Goal: Find specific page/section: Find specific page/section

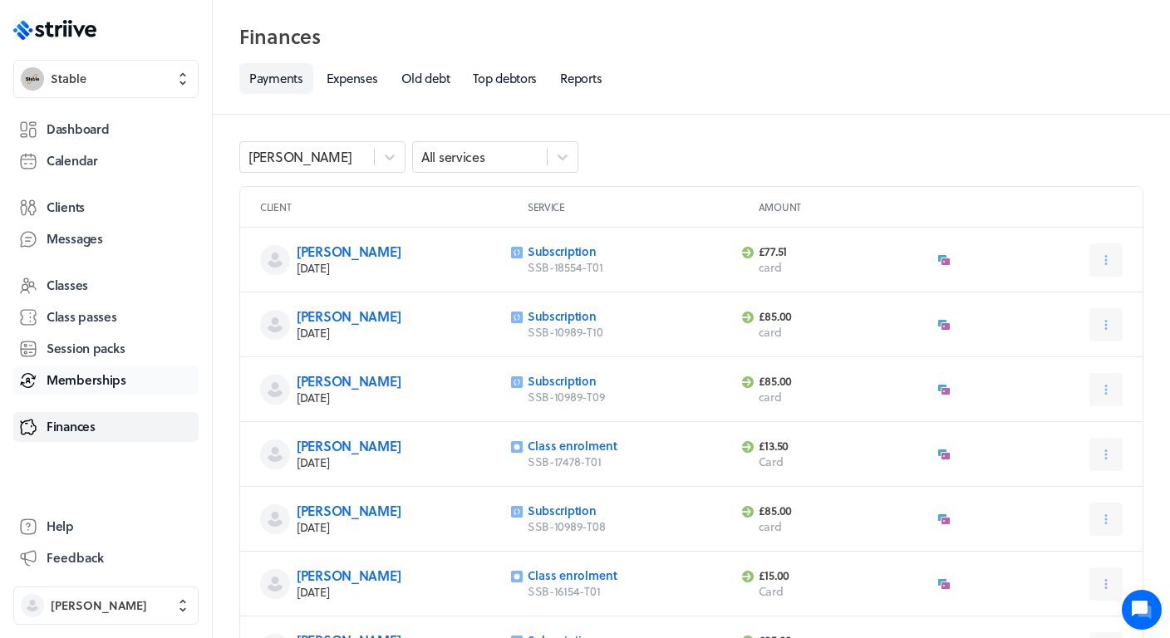
click at [70, 367] on link "Memberships" at bounding box center [105, 381] width 185 height 30
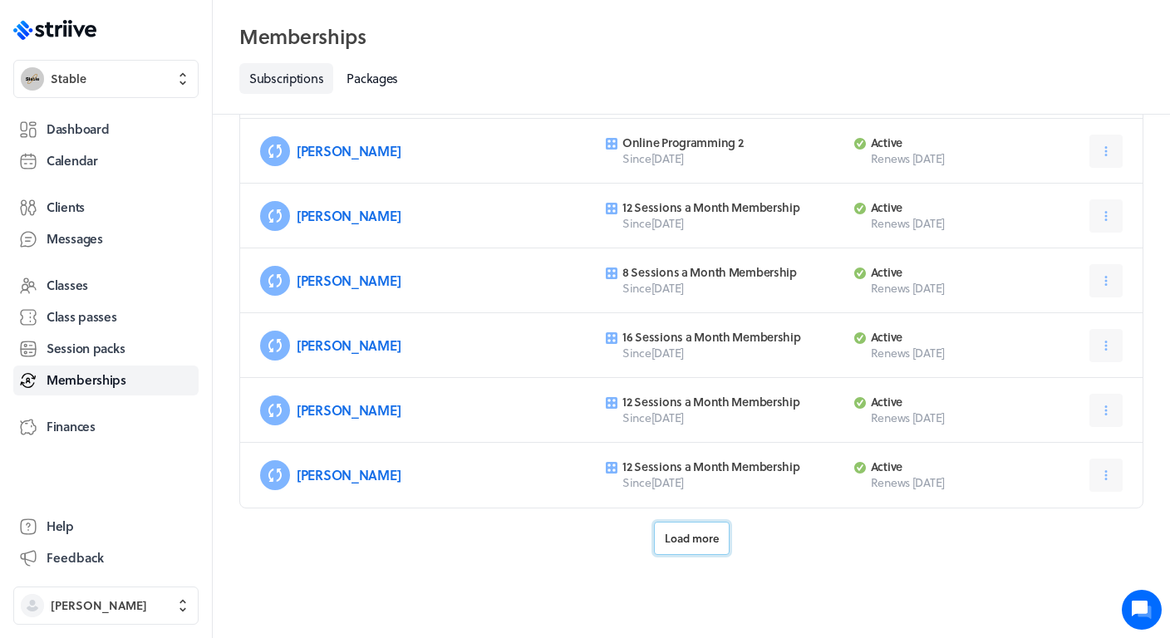
scroll to position [701, 0]
click at [718, 532] on span "Load more" at bounding box center [692, 538] width 54 height 15
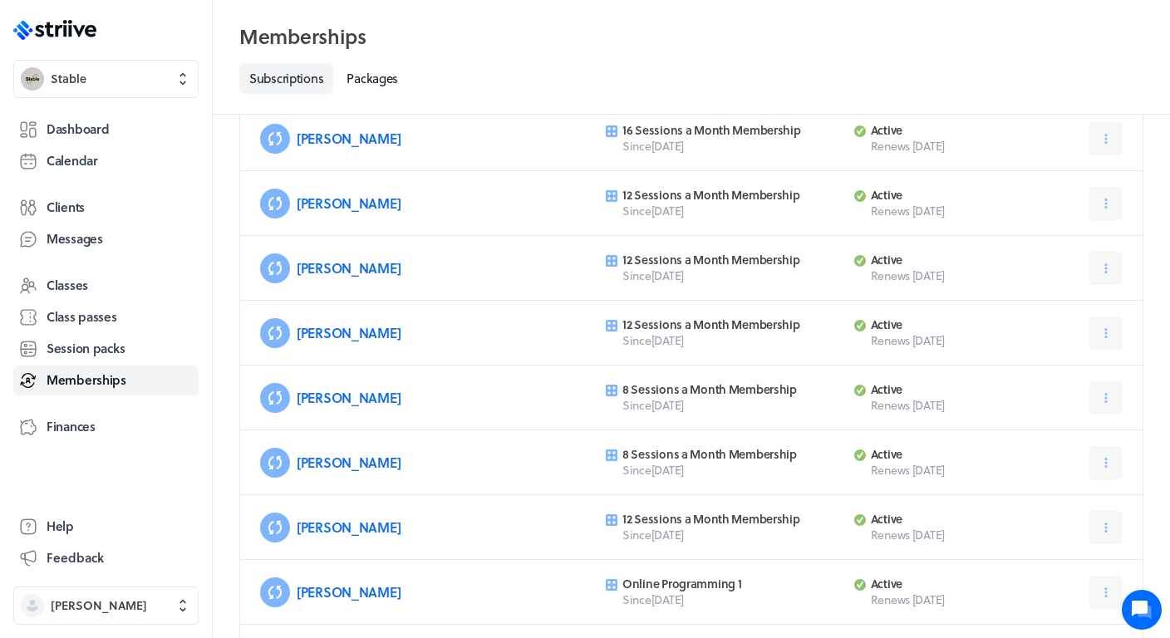
scroll to position [960, 0]
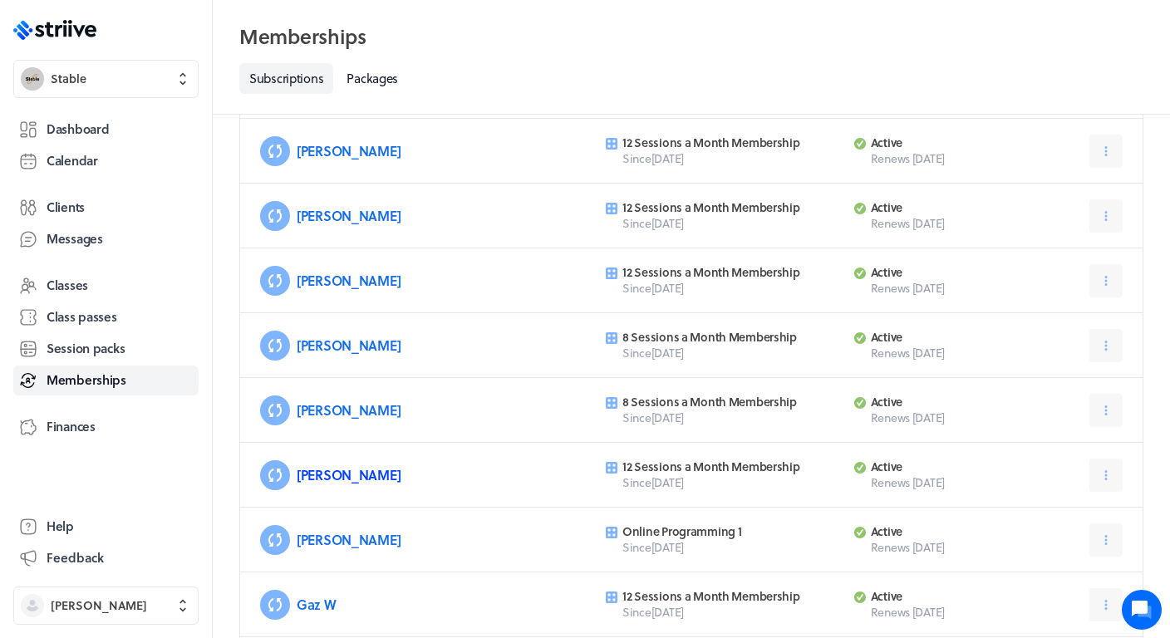
click at [330, 478] on link "[PERSON_NAME]" at bounding box center [349, 474] width 104 height 19
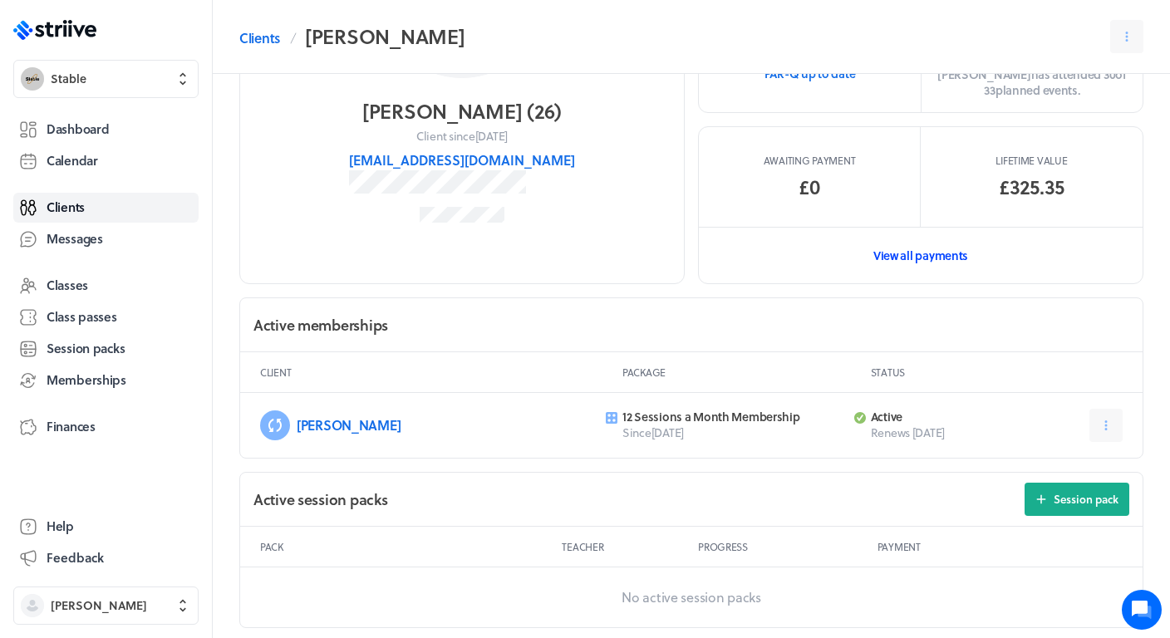
scroll to position [258, 0]
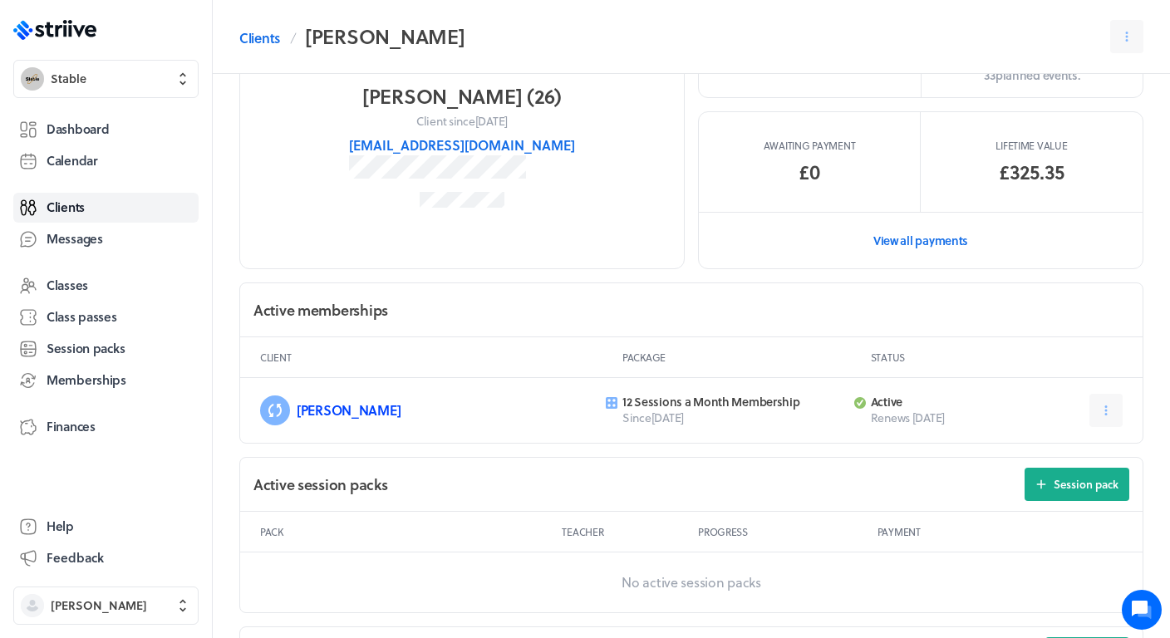
click at [332, 414] on link "[PERSON_NAME]" at bounding box center [349, 410] width 104 height 19
click at [917, 234] on link "View all payments" at bounding box center [921, 240] width 444 height 57
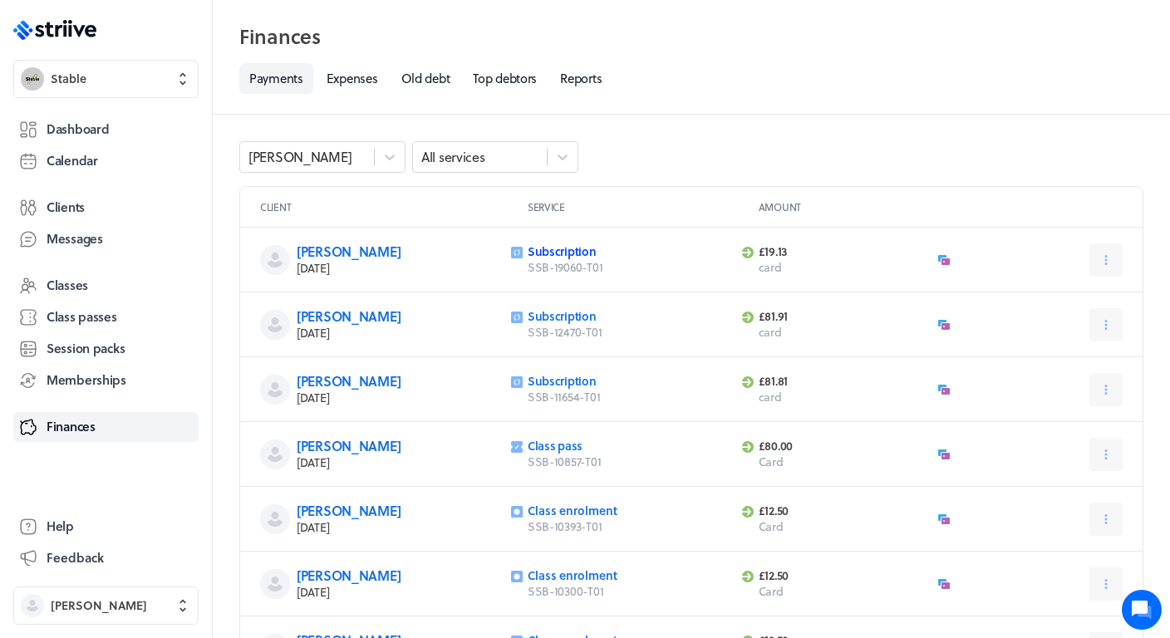
click at [578, 250] on link "Subscription" at bounding box center [562, 251] width 69 height 17
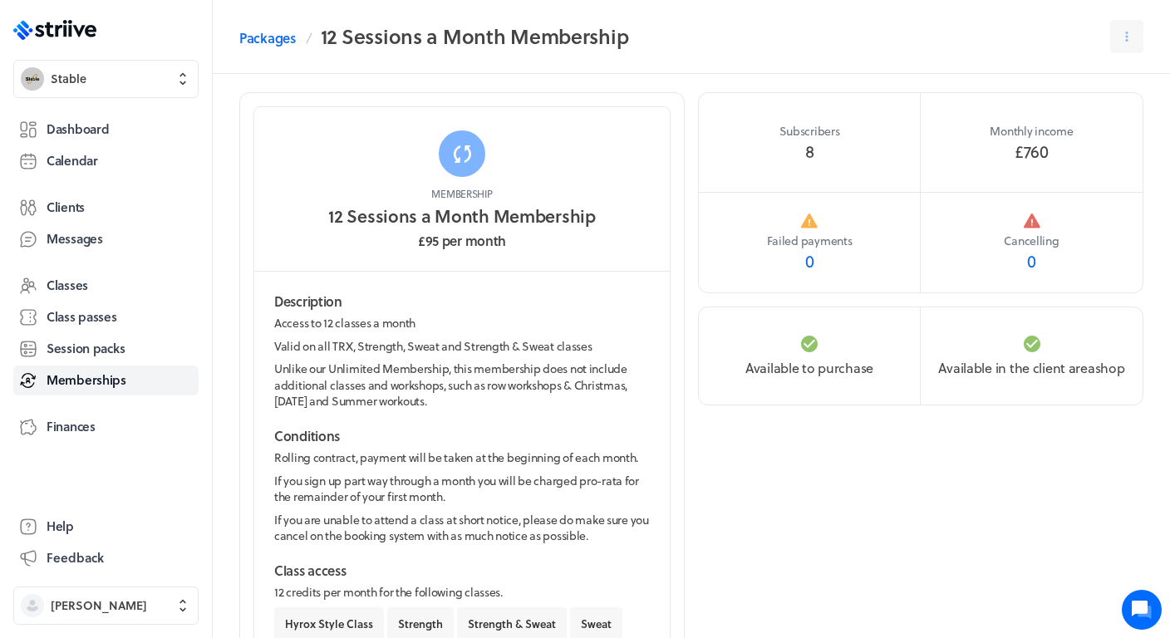
scroll to position [9, 0]
click at [117, 381] on span "Memberships" at bounding box center [87, 379] width 80 height 17
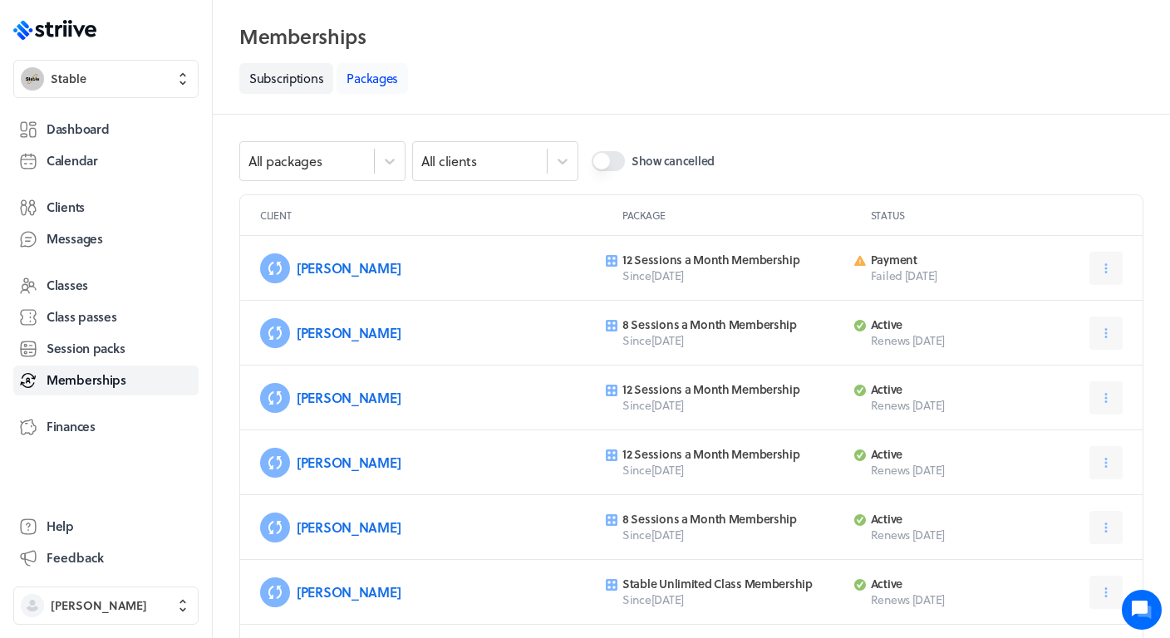
click at [366, 79] on link "Packages" at bounding box center [372, 78] width 71 height 31
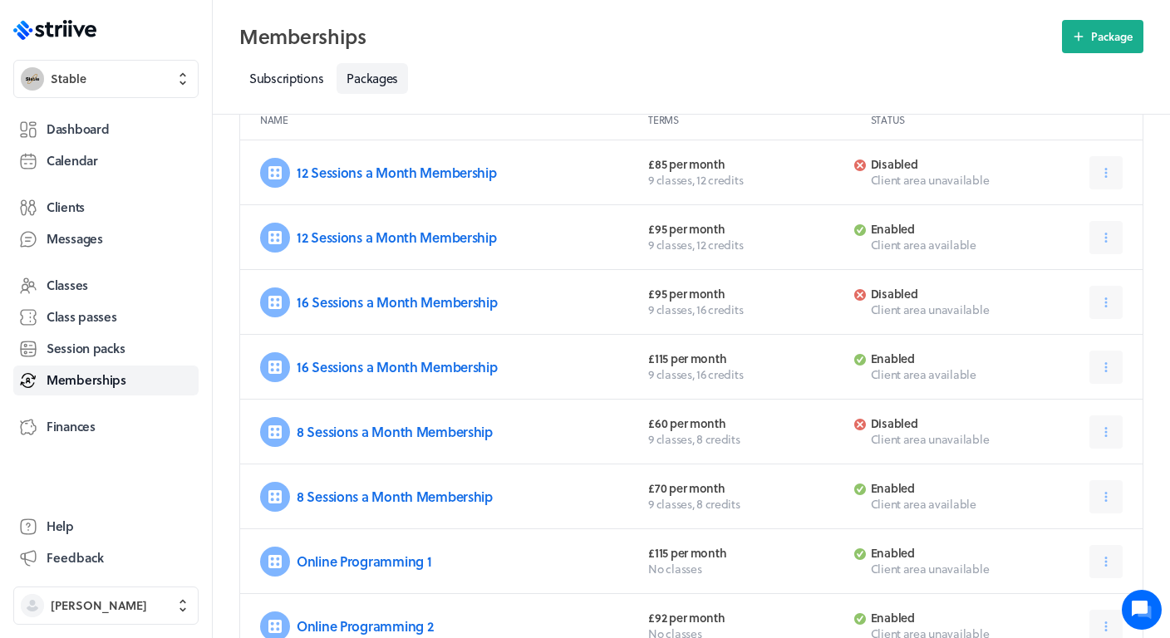
scroll to position [99, 0]
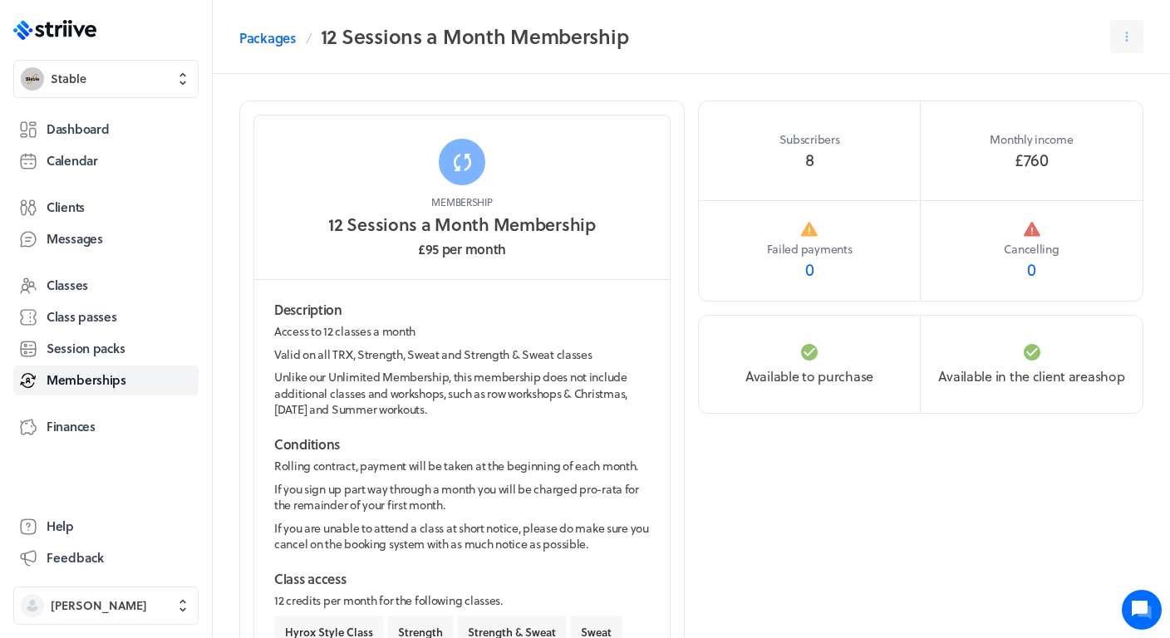
scroll to position [9, 0]
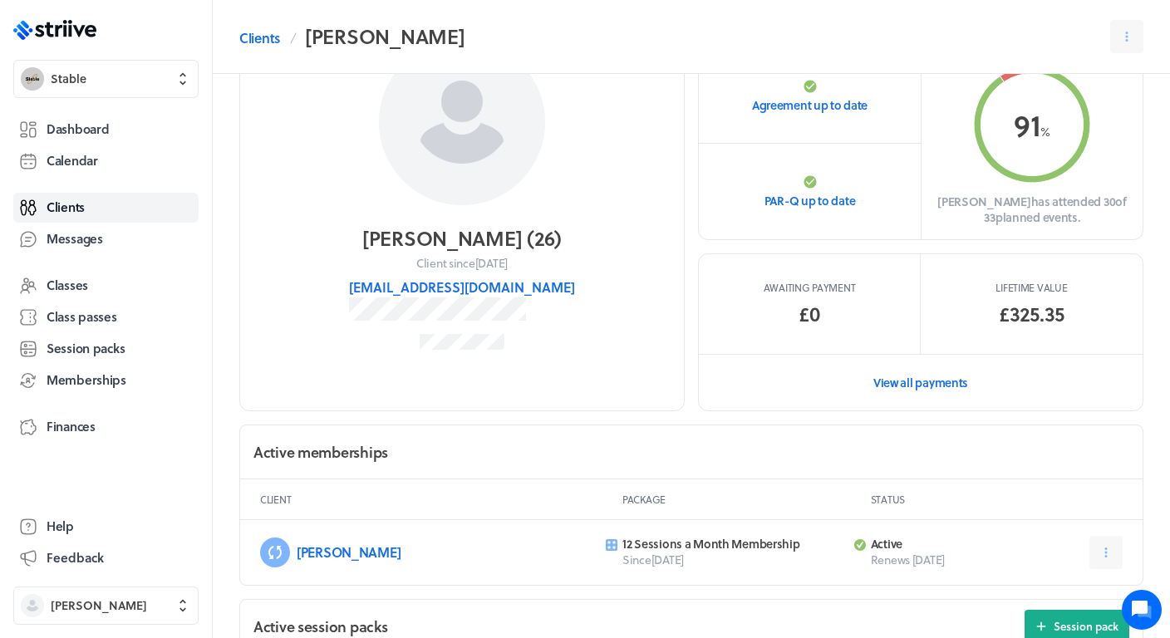
scroll to position [106, 0]
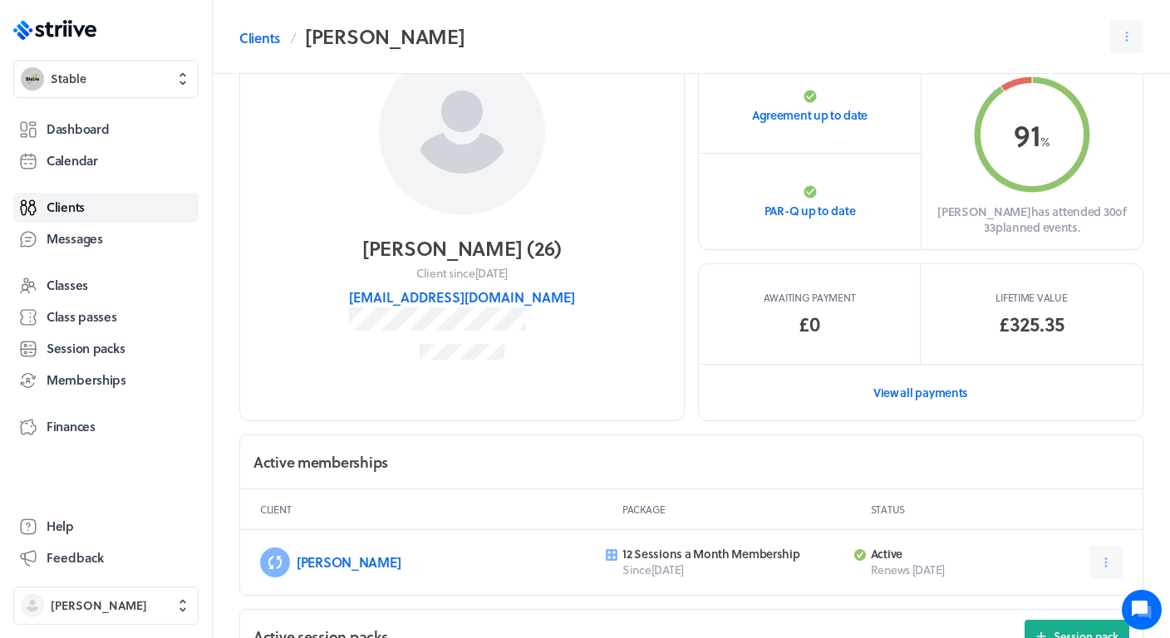
click at [535, 350] on section "[PERSON_NAME] ( 26 ) Client since [DATE] [EMAIL_ADDRESS][DOMAIN_NAME]" at bounding box center [461, 207] width 445 height 427
drag, startPoint x: 359, startPoint y: 294, endPoint x: 546, endPoint y: 334, distance: 191.2
click at [546, 334] on section "[PERSON_NAME] ( 26 ) Client since [DATE] [EMAIL_ADDRESS][DOMAIN_NAME]" at bounding box center [461, 207] width 445 height 427
copy button "[EMAIL_ADDRESS][DOMAIN_NAME]"
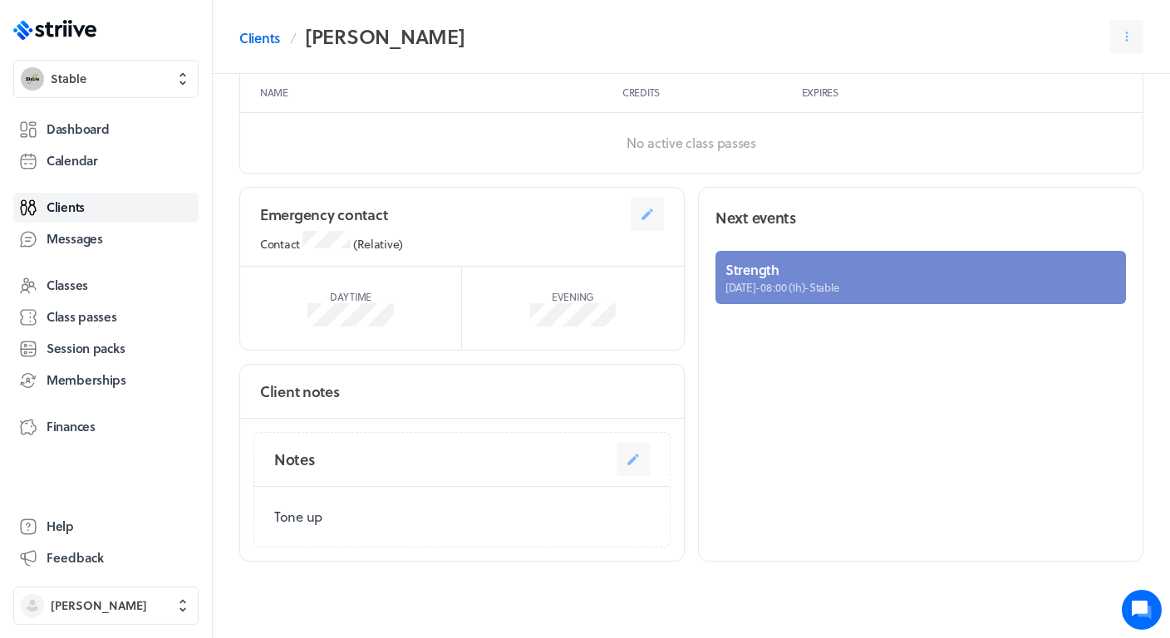
scroll to position [867, 0]
click at [75, 216] on link "Clients" at bounding box center [105, 208] width 185 height 30
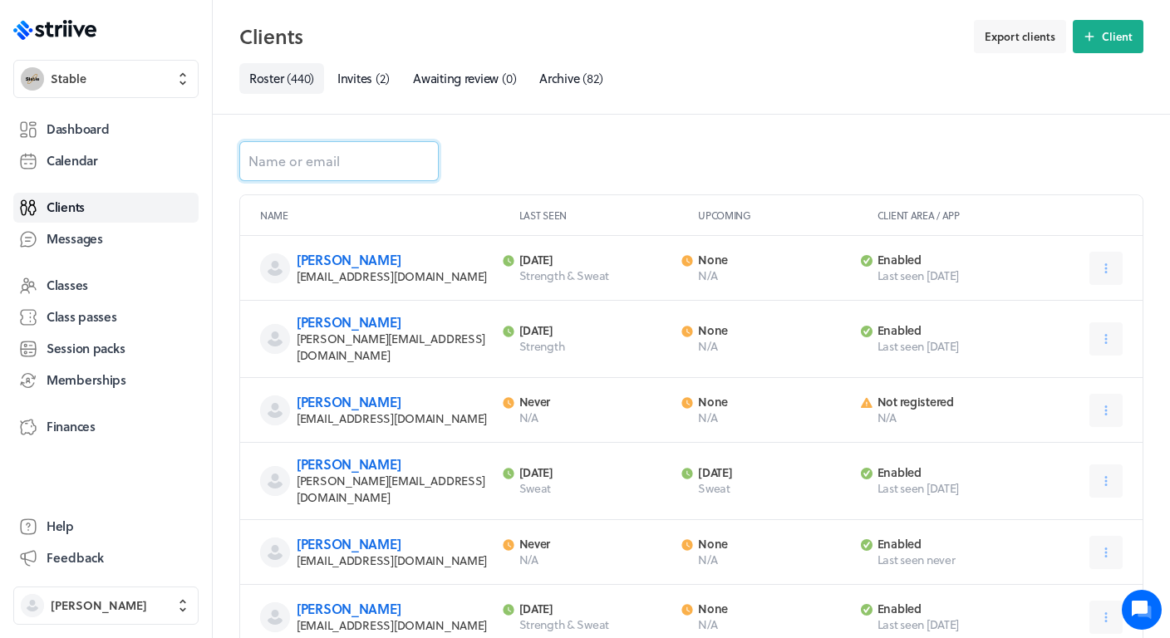
click at [302, 168] on input at bounding box center [338, 161] width 199 height 40
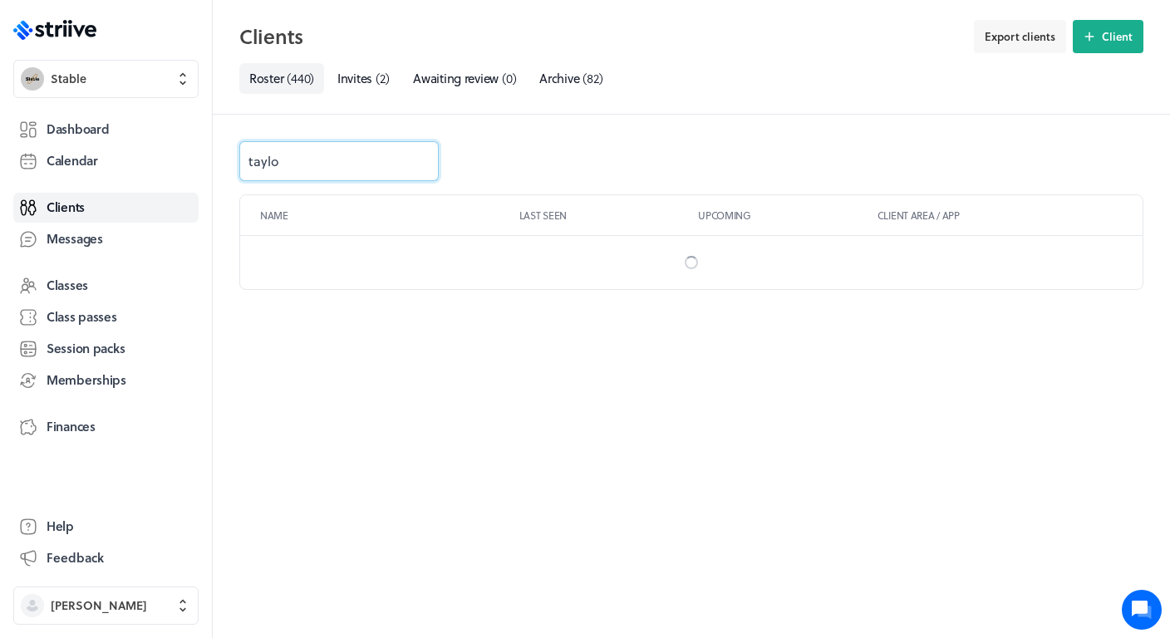
type input "[PERSON_NAME]"
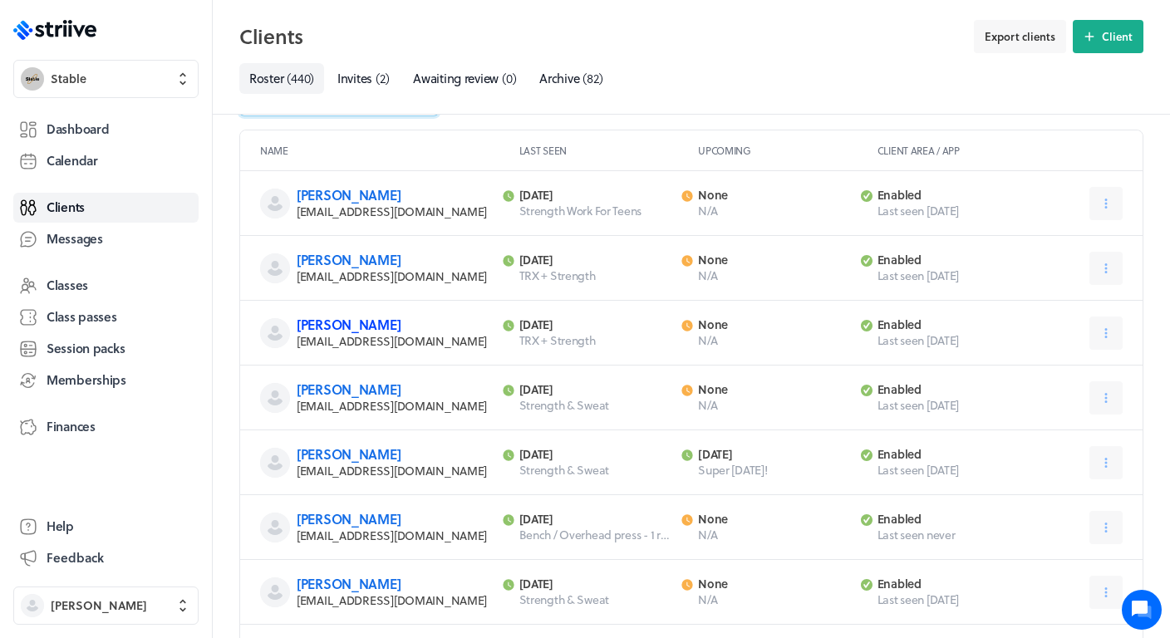
scroll to position [118, 0]
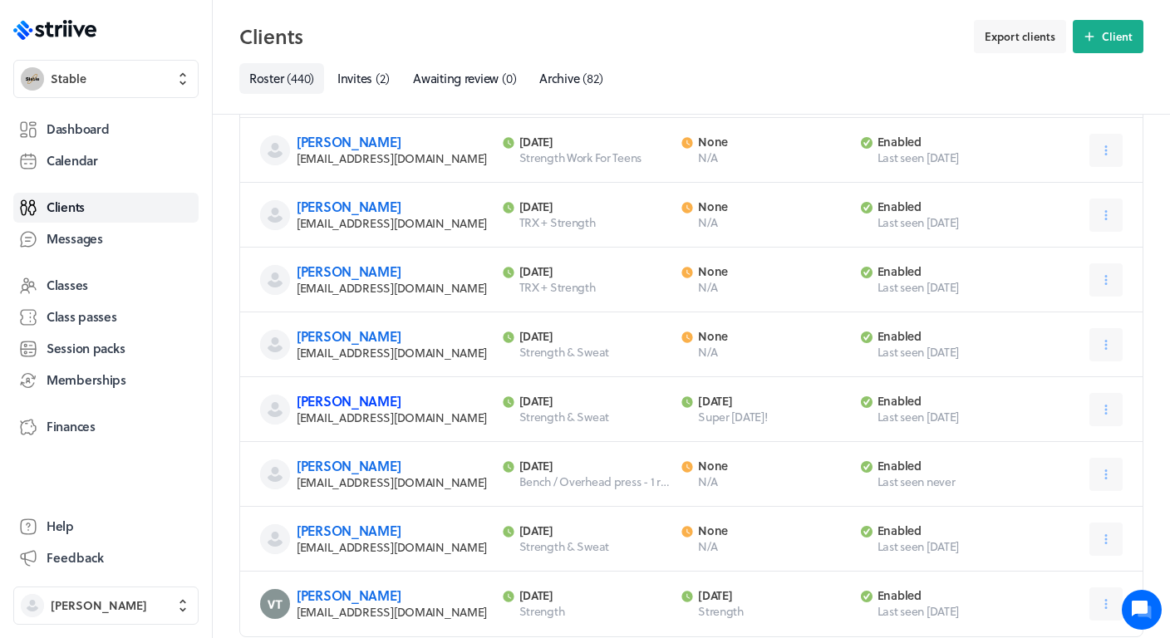
click at [336, 397] on link "[PERSON_NAME]" at bounding box center [349, 400] width 104 height 19
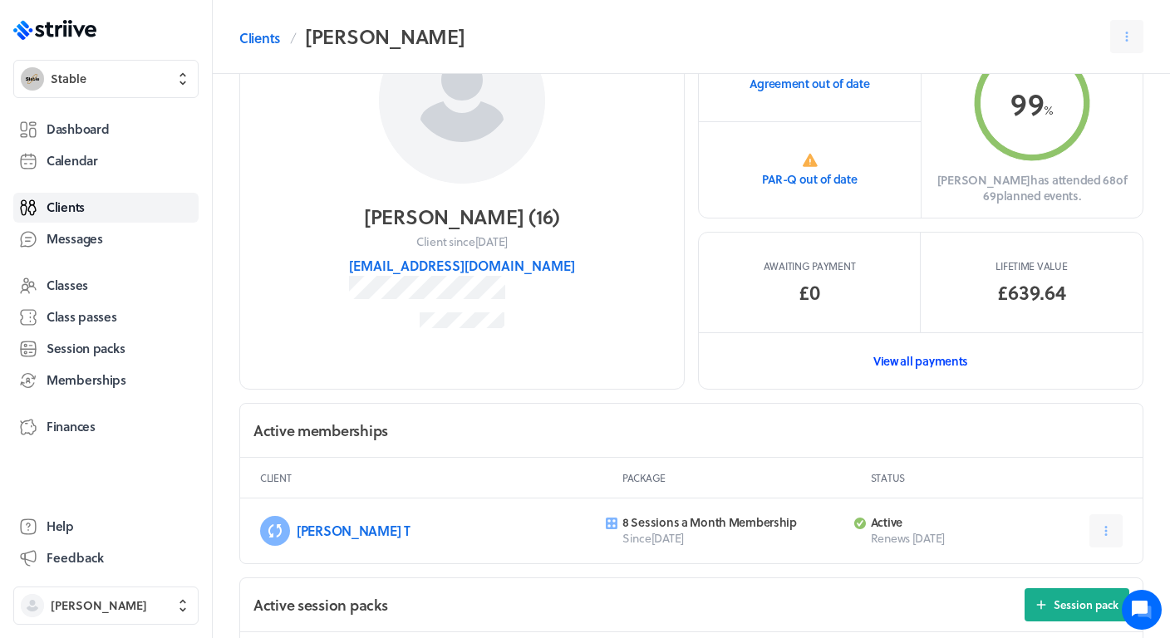
scroll to position [142, 0]
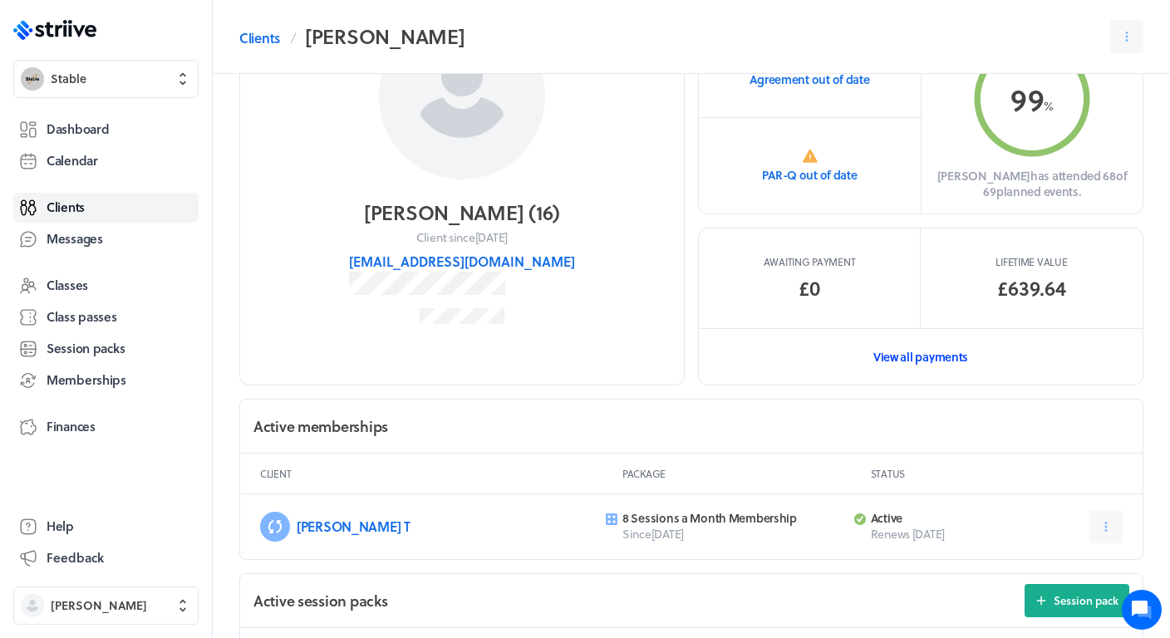
click at [894, 359] on link "View all payments" at bounding box center [921, 356] width 444 height 57
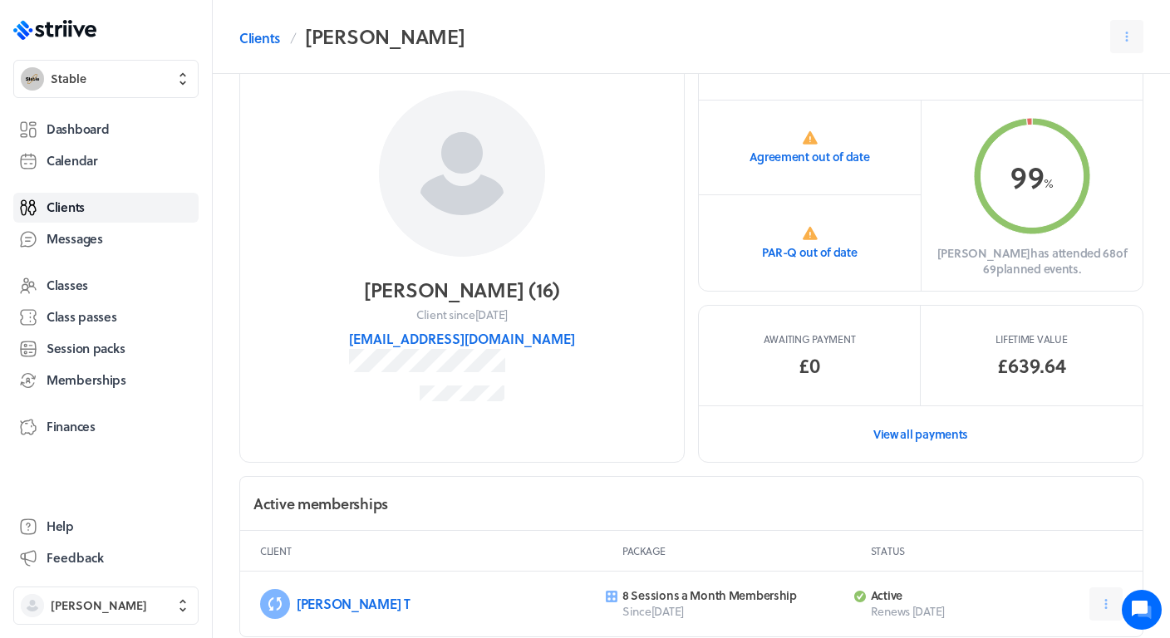
scroll to position [71, 0]
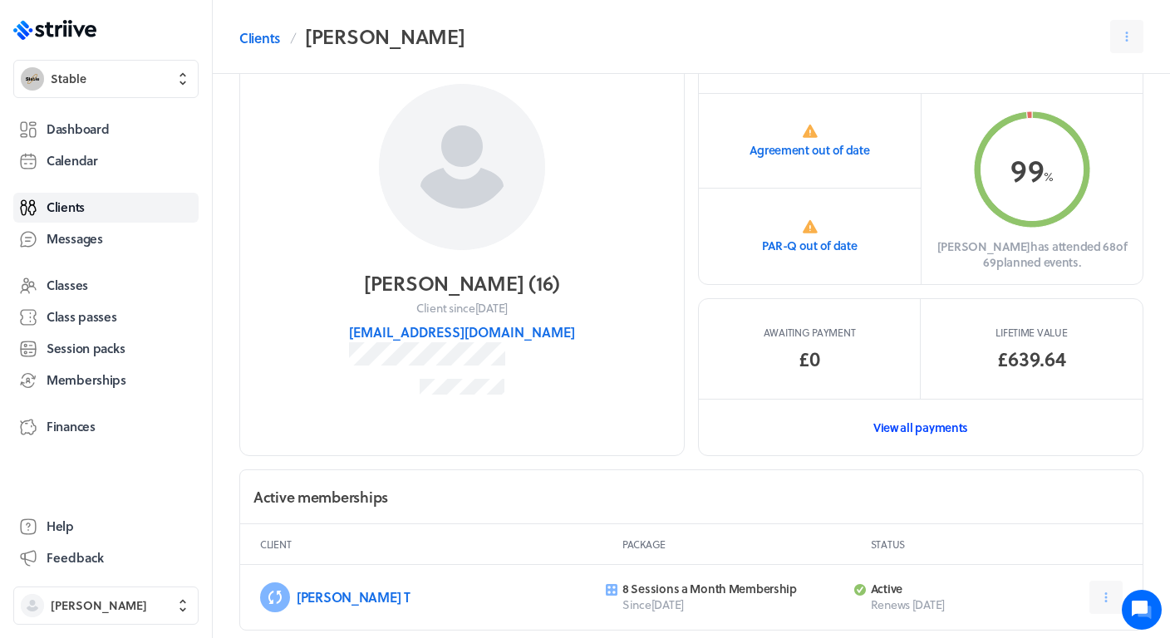
click at [894, 435] on link "View all payments" at bounding box center [921, 427] width 444 height 57
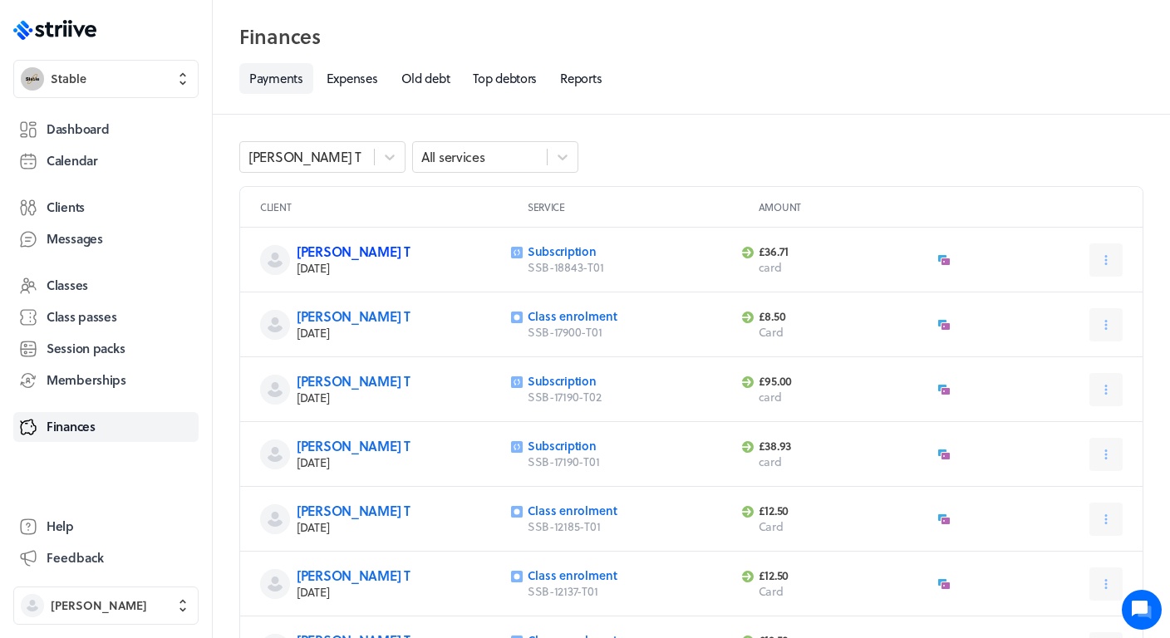
click at [326, 253] on link "[PERSON_NAME] T" at bounding box center [354, 251] width 114 height 19
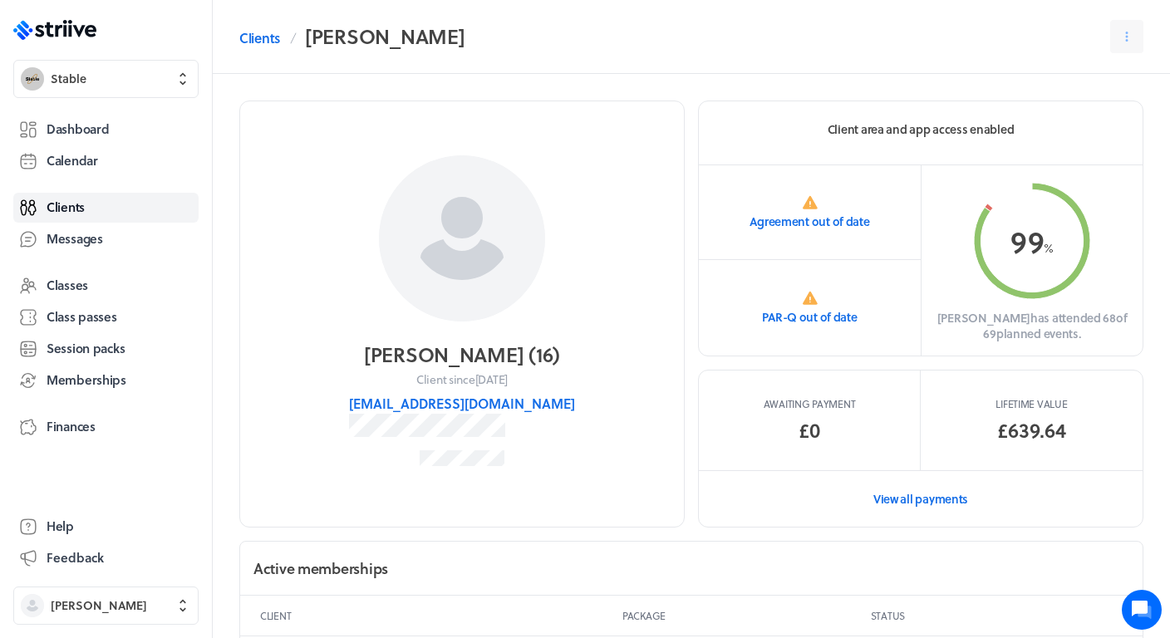
scroll to position [9, 0]
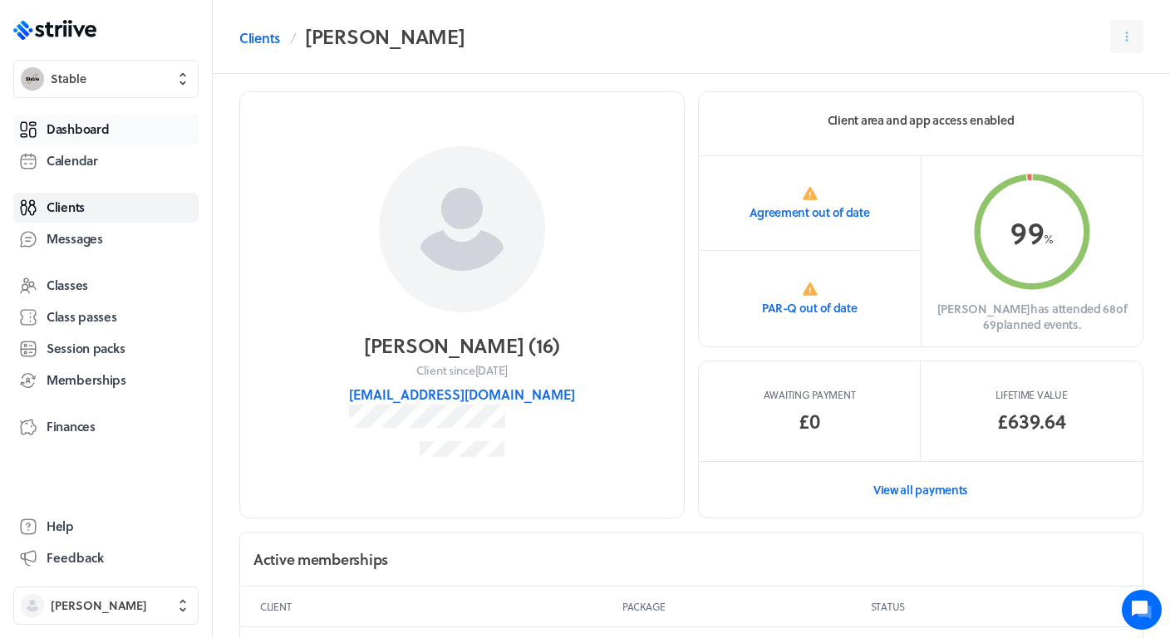
click at [107, 129] on span "Dashboard" at bounding box center [78, 128] width 62 height 17
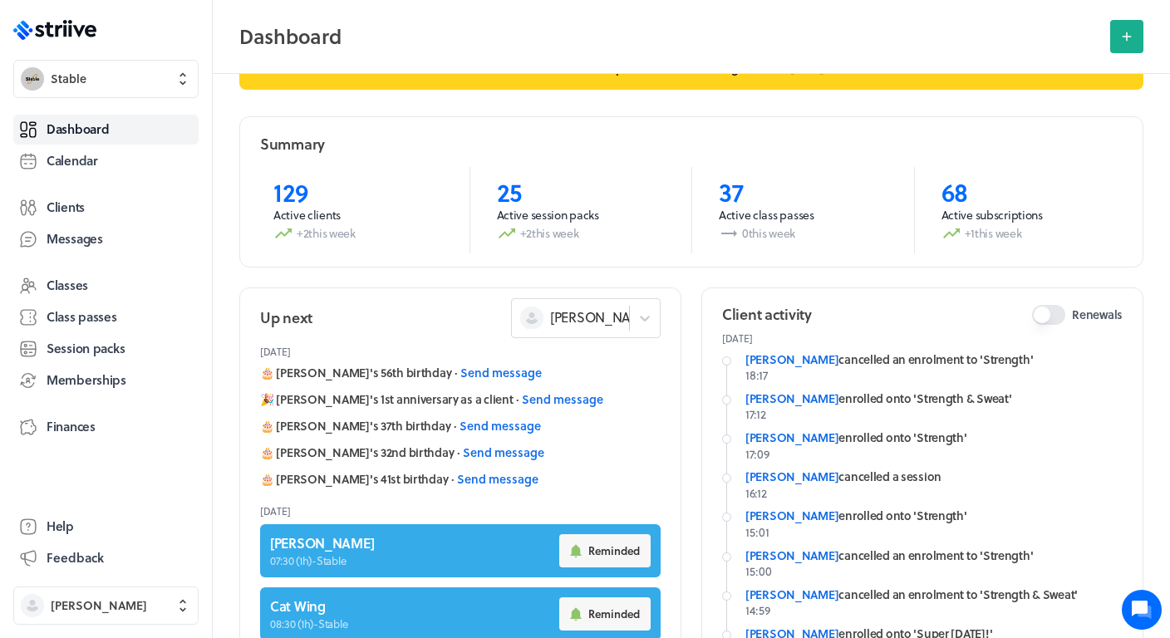
scroll to position [59, 0]
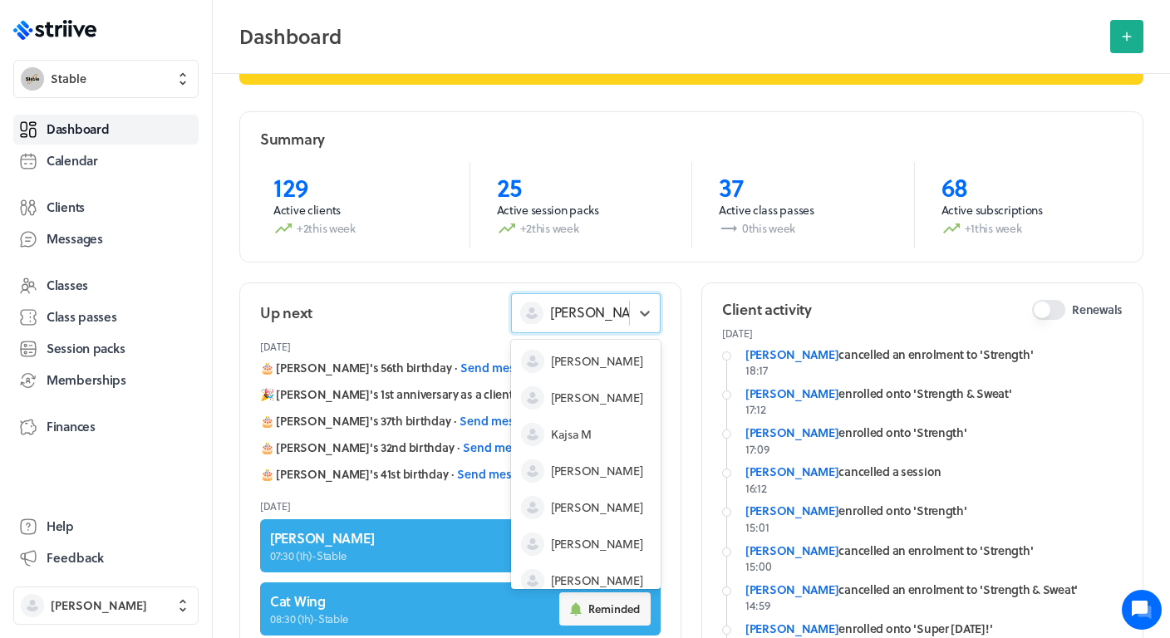
click at [600, 312] on span "[PERSON_NAME]" at bounding box center [601, 312] width 103 height 18
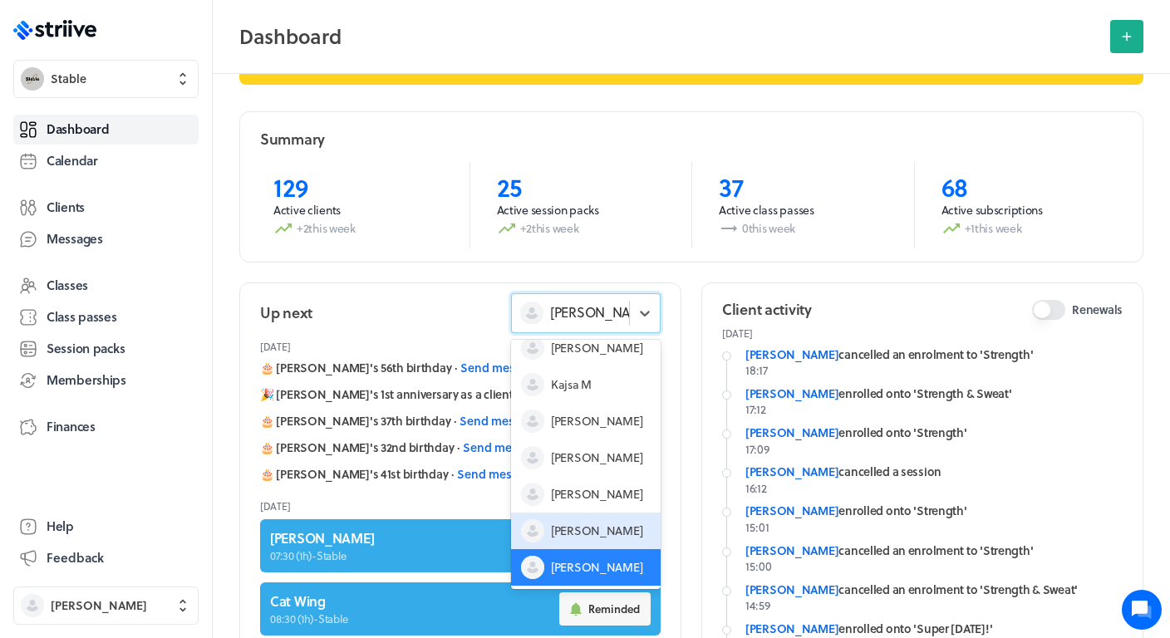
click at [574, 529] on span "[PERSON_NAME]" at bounding box center [596, 531] width 91 height 17
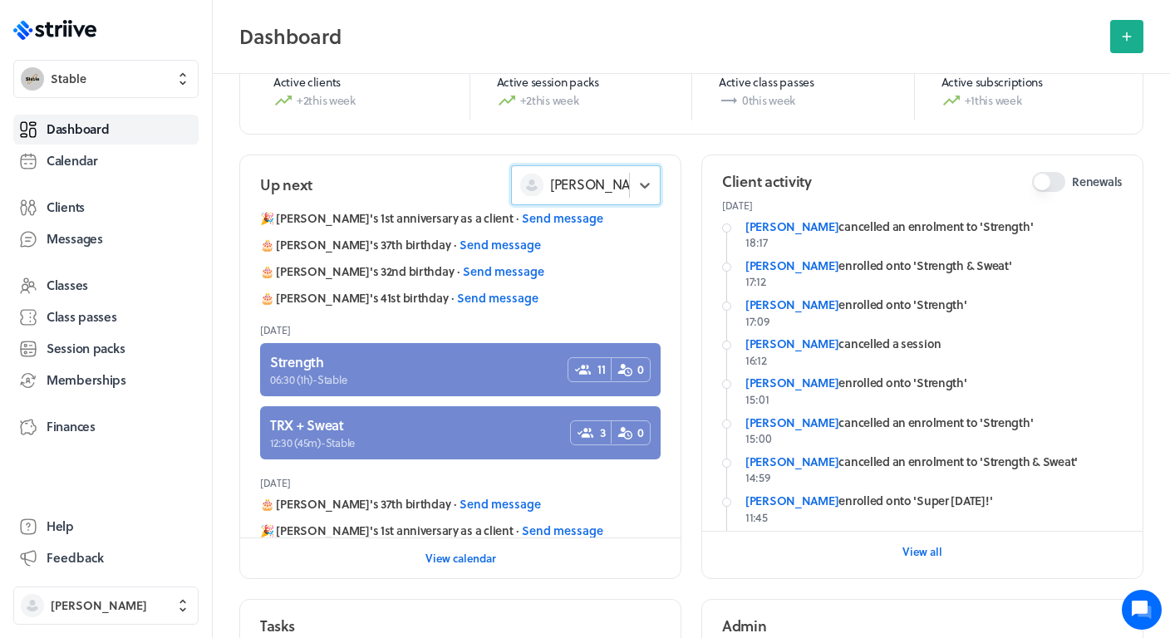
scroll to position [53, 0]
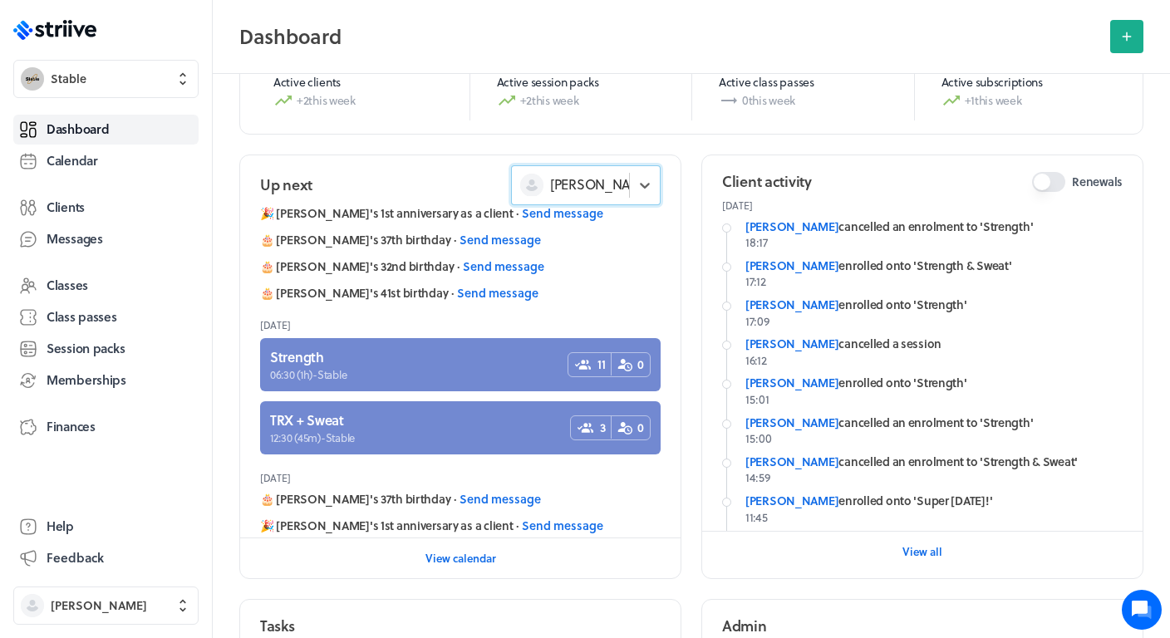
click at [589, 194] on div "[PERSON_NAME]" at bounding box center [575, 185] width 111 height 23
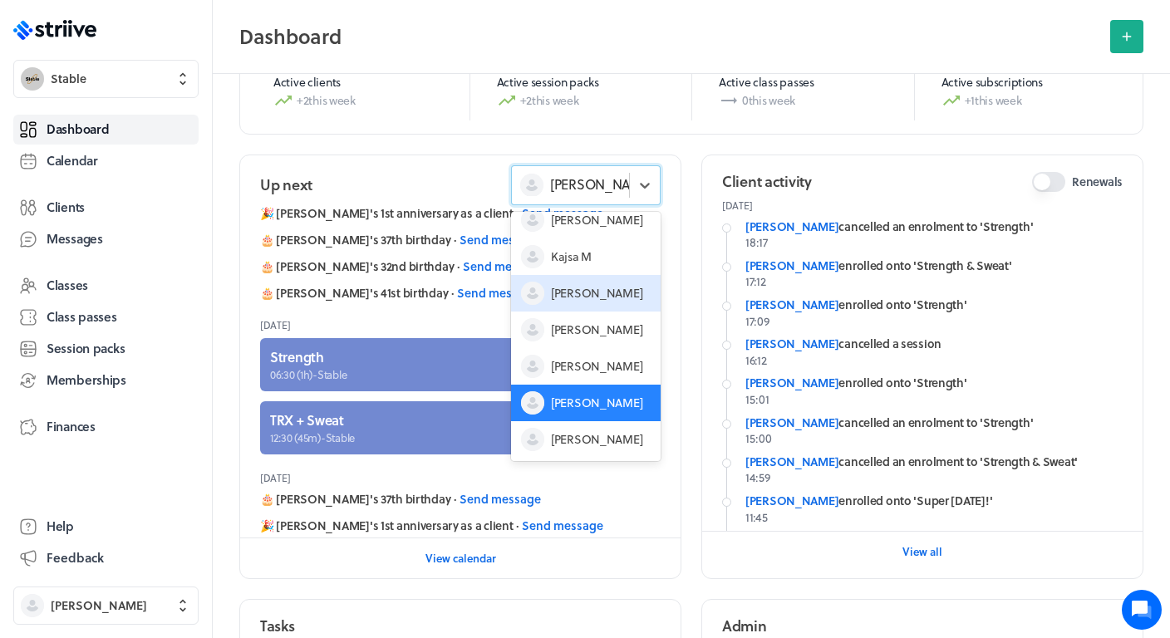
scroll to position [50, 0]
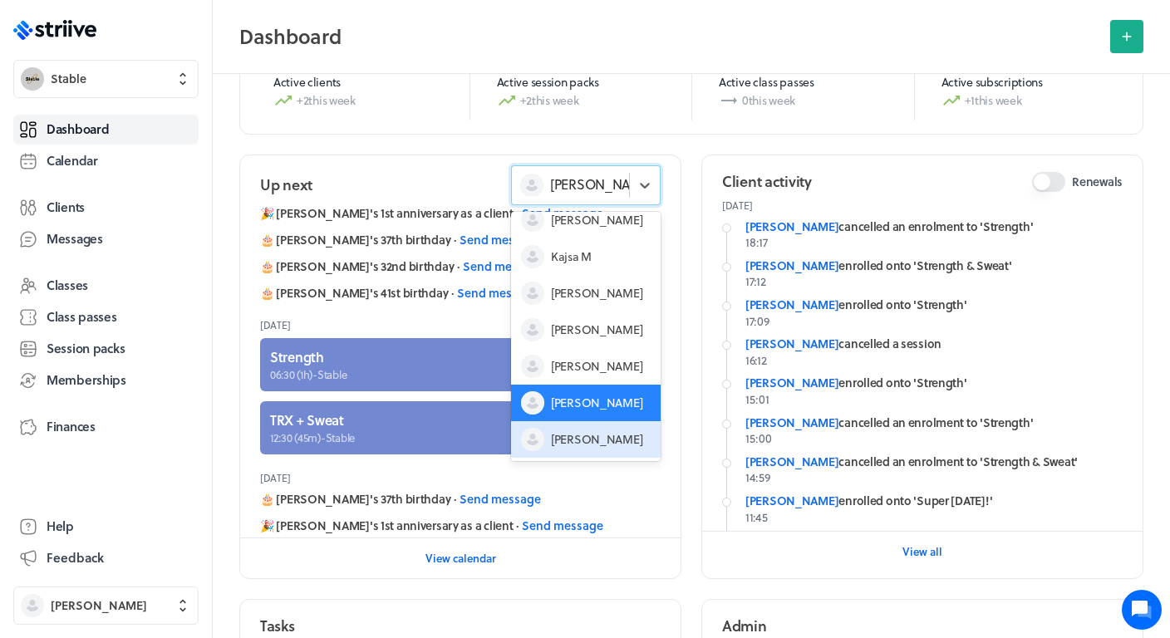
click at [577, 442] on span "[PERSON_NAME]" at bounding box center [596, 439] width 91 height 17
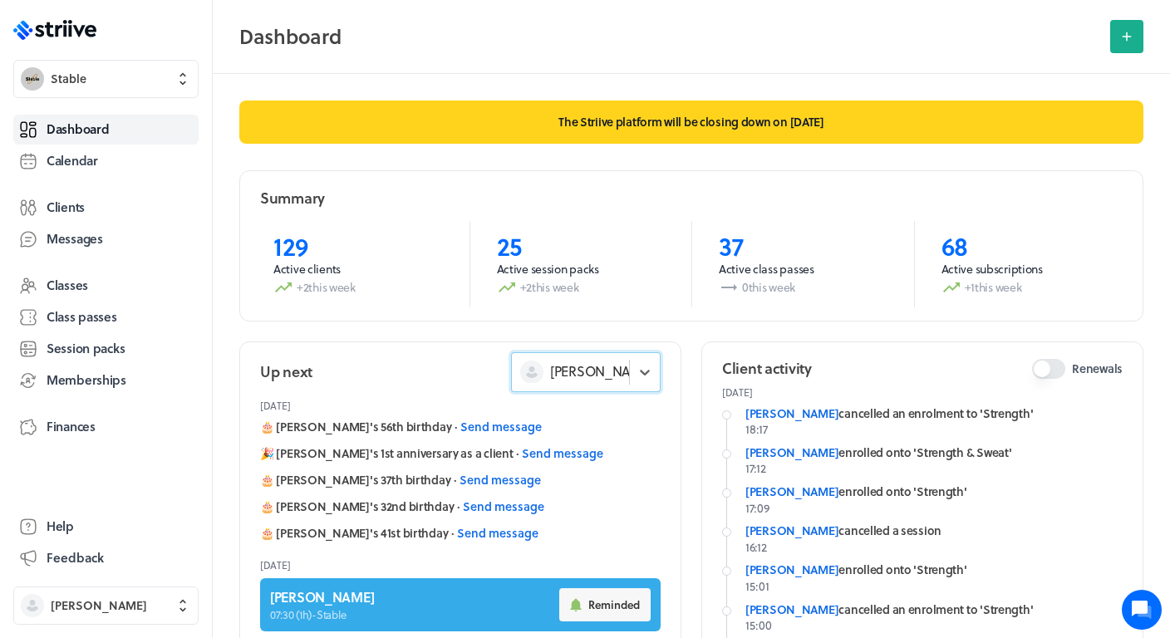
scroll to position [0, 0]
